Goal: Find specific page/section: Find specific page/section

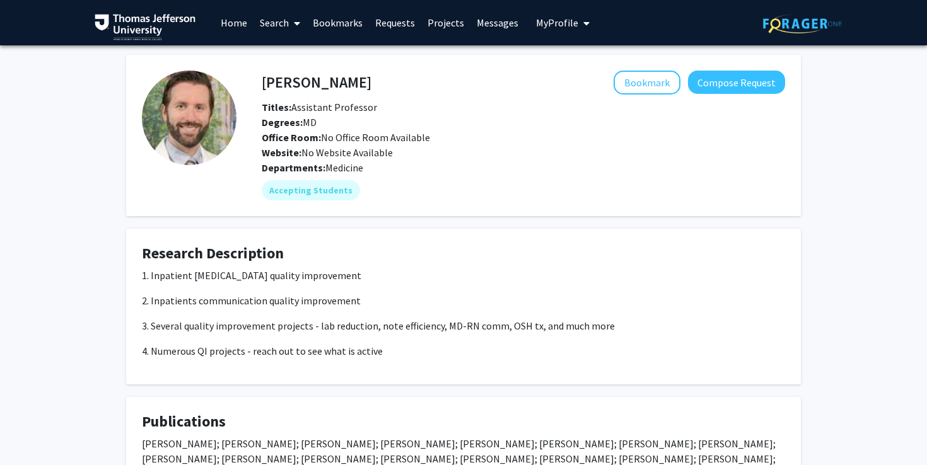
click at [221, 21] on link "Home" at bounding box center [233, 23] width 39 height 44
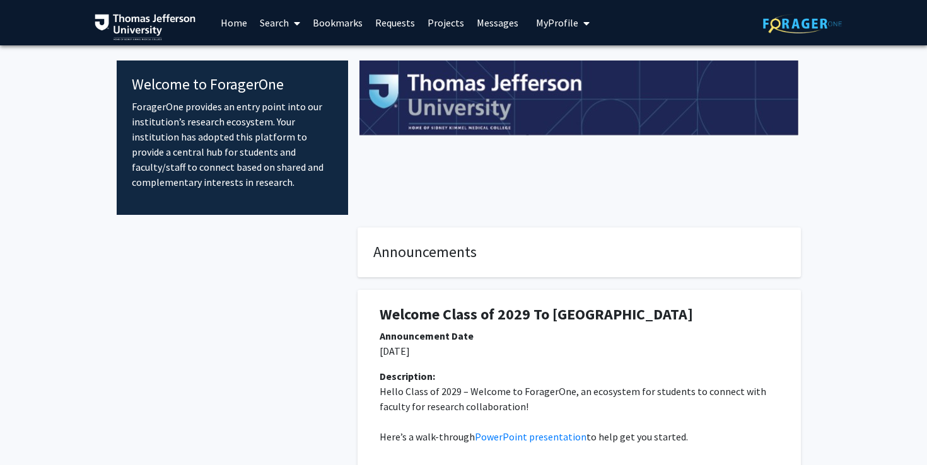
click at [268, 18] on link "Search" at bounding box center [280, 23] width 53 height 44
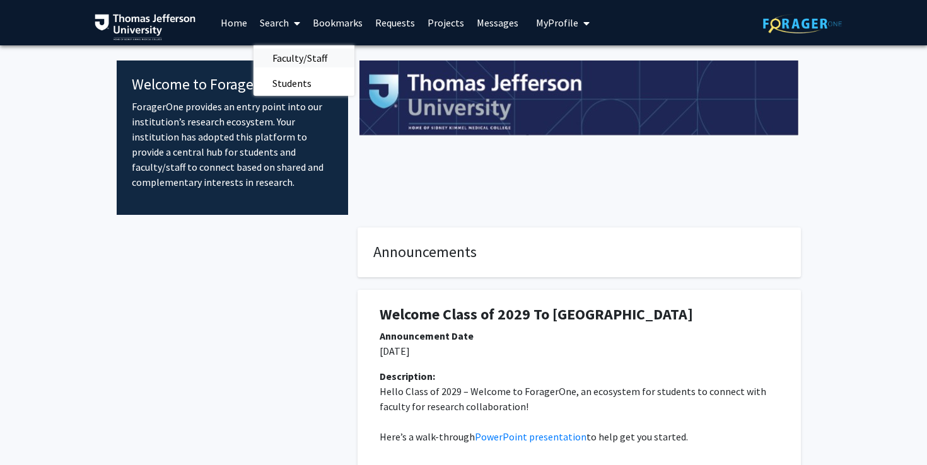
click at [290, 58] on span "Faculty/Staff" at bounding box center [300, 57] width 93 height 25
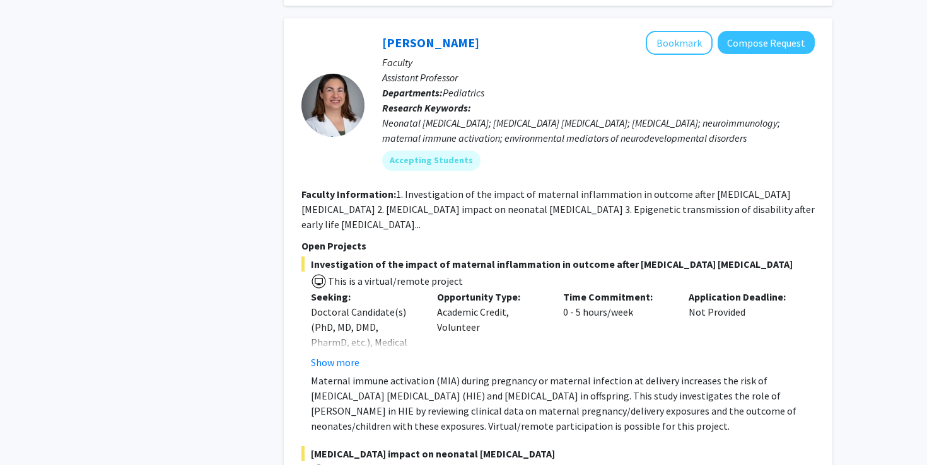
scroll to position [5239, 0]
